Goal: Transaction & Acquisition: Purchase product/service

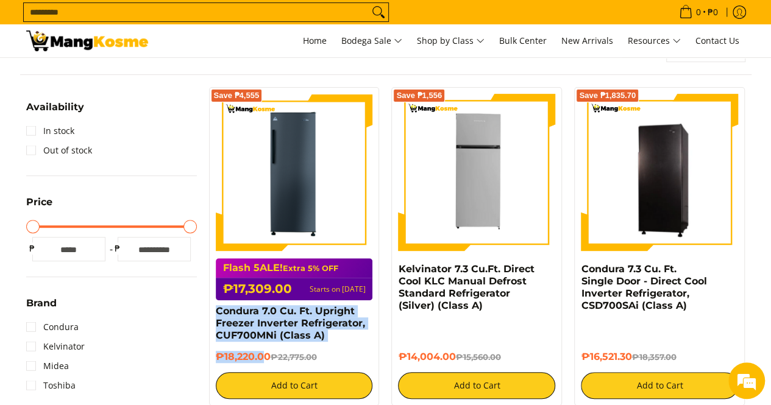
drag, startPoint x: 267, startPoint y: 360, endPoint x: 206, endPoint y: 304, distance: 82.8
click at [206, 304] on div "Save ₱4,555 Flash 5ALE! Extra 5% OFF ₱17,309.00 Starts on [DATE] Condura 7.0 Cu…" at bounding box center [294, 246] width 183 height 319
drag, startPoint x: 275, startPoint y: 356, endPoint x: 211, endPoint y: 307, distance: 80.9
click at [211, 307] on div "Save ₱4,555 Flash 5ALE! Extra 5% OFF ₱17,309.00 Starts on [DATE] Condura 7.0 Cu…" at bounding box center [294, 246] width 171 height 319
copy div "Condura 7.0 Cu. Ft. Upright Freezer Inverter Refrigerator, CUF700MNi (Class A) …"
